Goal: Check status: Check status

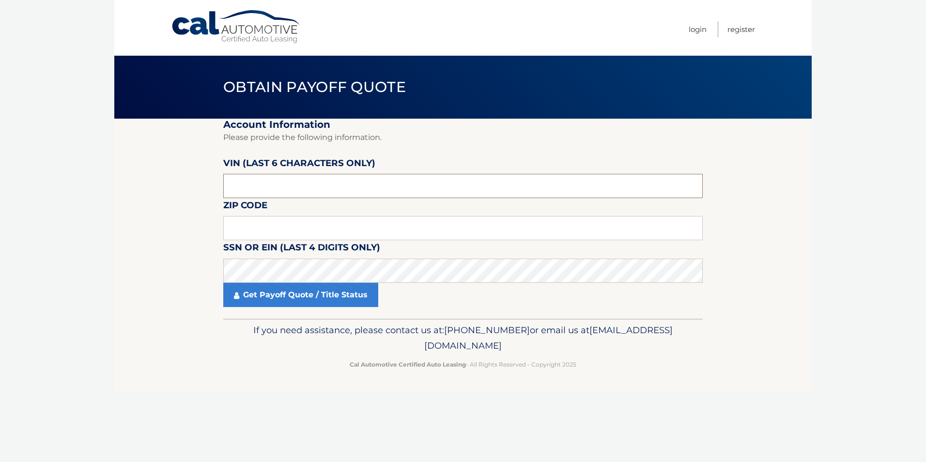
click at [269, 186] on input "text" at bounding box center [463, 186] width 480 height 24
click at [264, 227] on input "text" at bounding box center [463, 228] width 480 height 24
type input "07728"
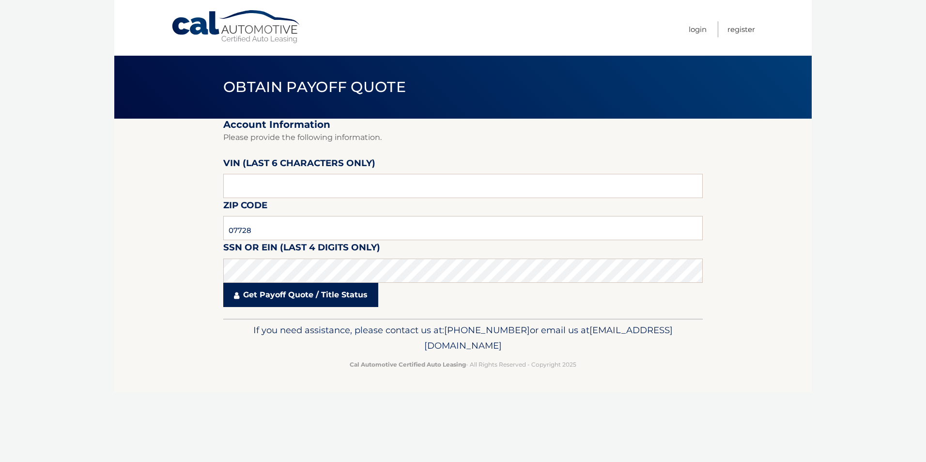
click at [260, 295] on link "Get Payoff Quote / Title Status" at bounding box center [300, 295] width 155 height 24
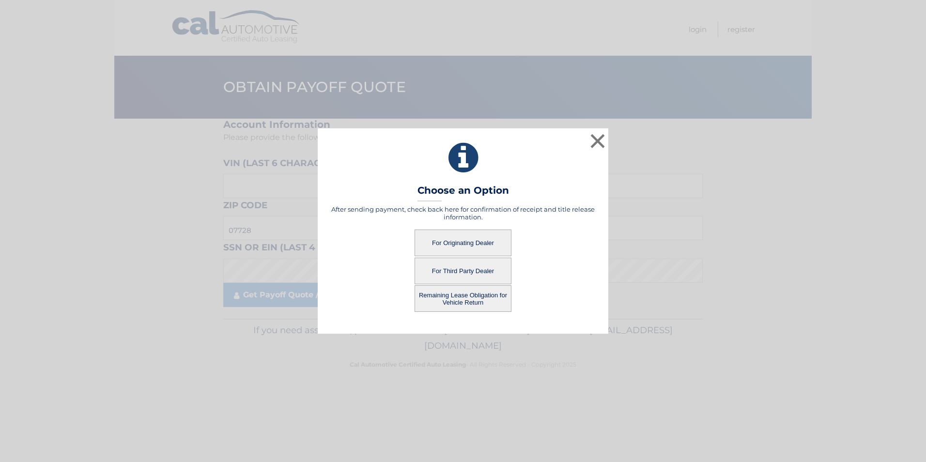
click at [459, 242] on button "For Originating Dealer" at bounding box center [463, 243] width 97 height 27
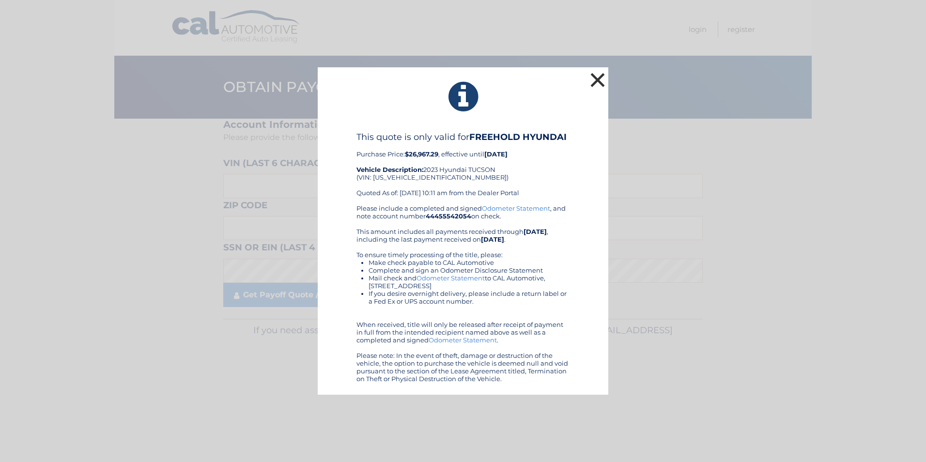
click at [594, 87] on button "×" at bounding box center [597, 79] width 19 height 19
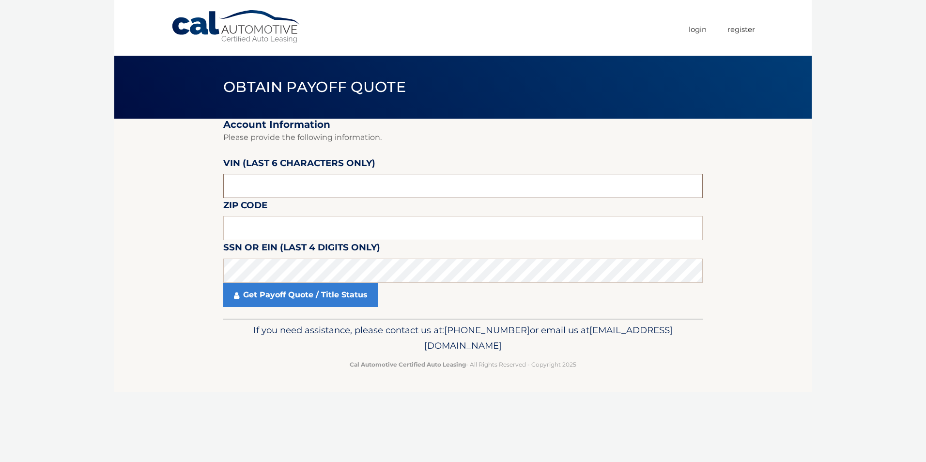
click at [256, 183] on input "text" at bounding box center [463, 186] width 480 height 24
click at [272, 228] on input "text" at bounding box center [463, 228] width 480 height 24
type input "07728"
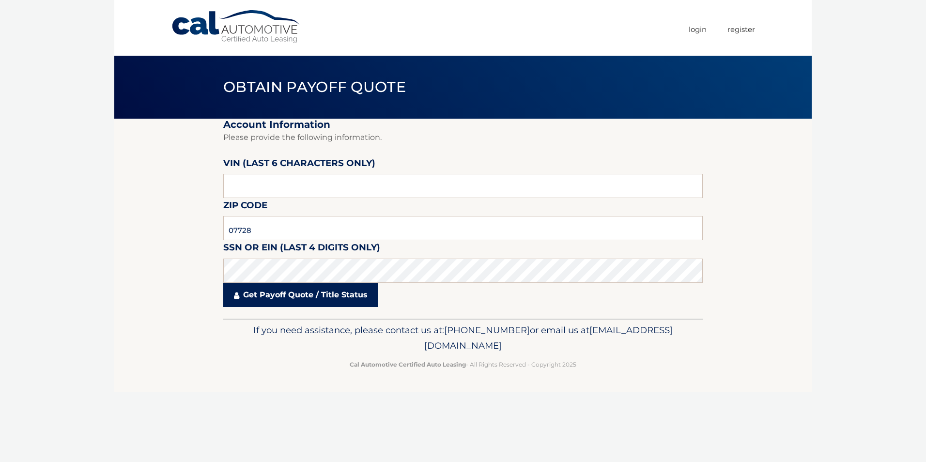
click at [278, 297] on link "Get Payoff Quote / Title Status" at bounding box center [300, 295] width 155 height 24
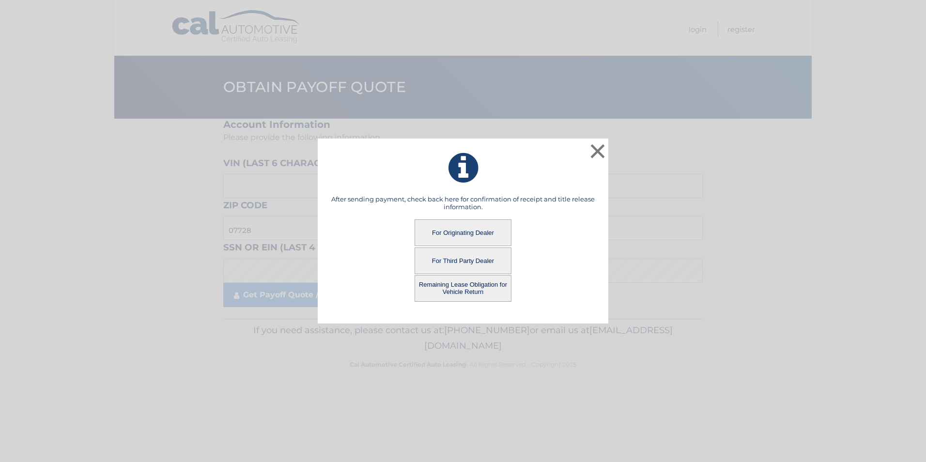
click at [466, 292] on button "Remaining Lease Obligation for Vehicle Return" at bounding box center [463, 288] width 97 height 27
